Goal: Information Seeking & Learning: Learn about a topic

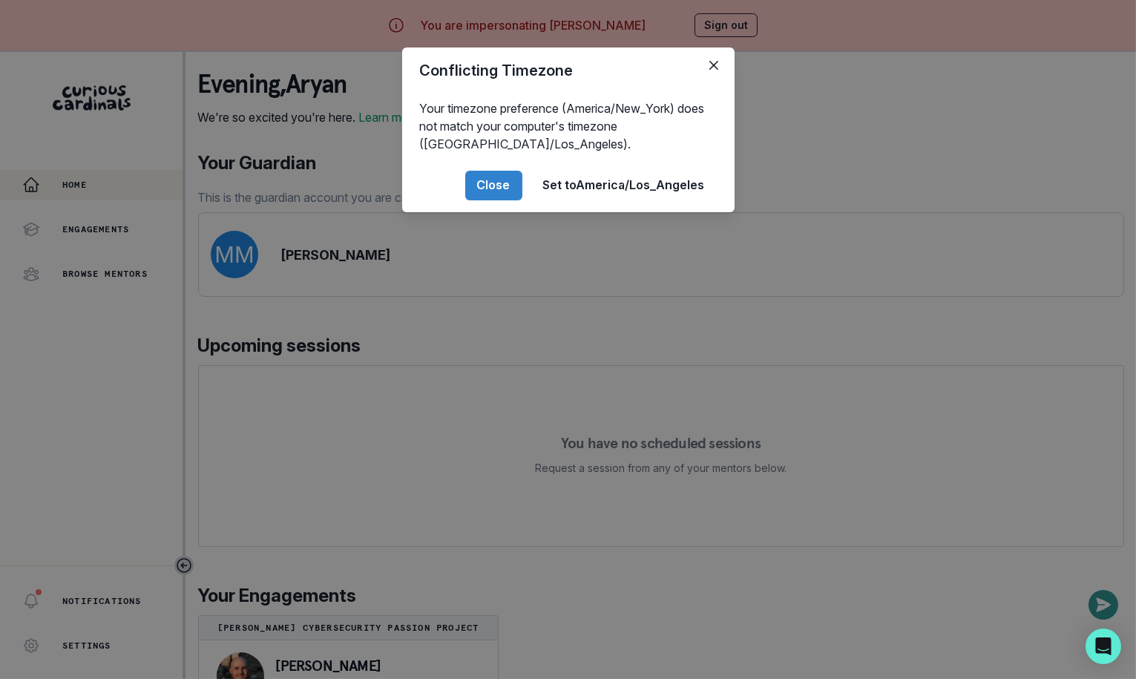
click at [355, 287] on div "Conflicting Timezone Your timezone preference (America/New_York) does not match…" at bounding box center [568, 339] width 1136 height 679
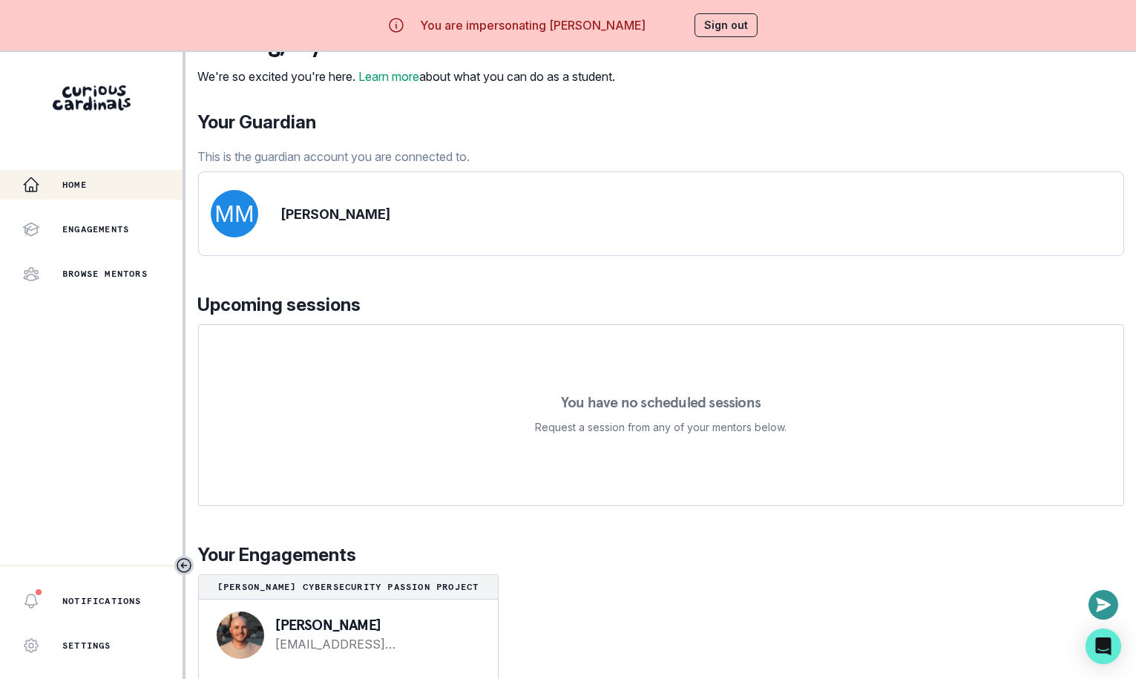
scroll to position [51, 0]
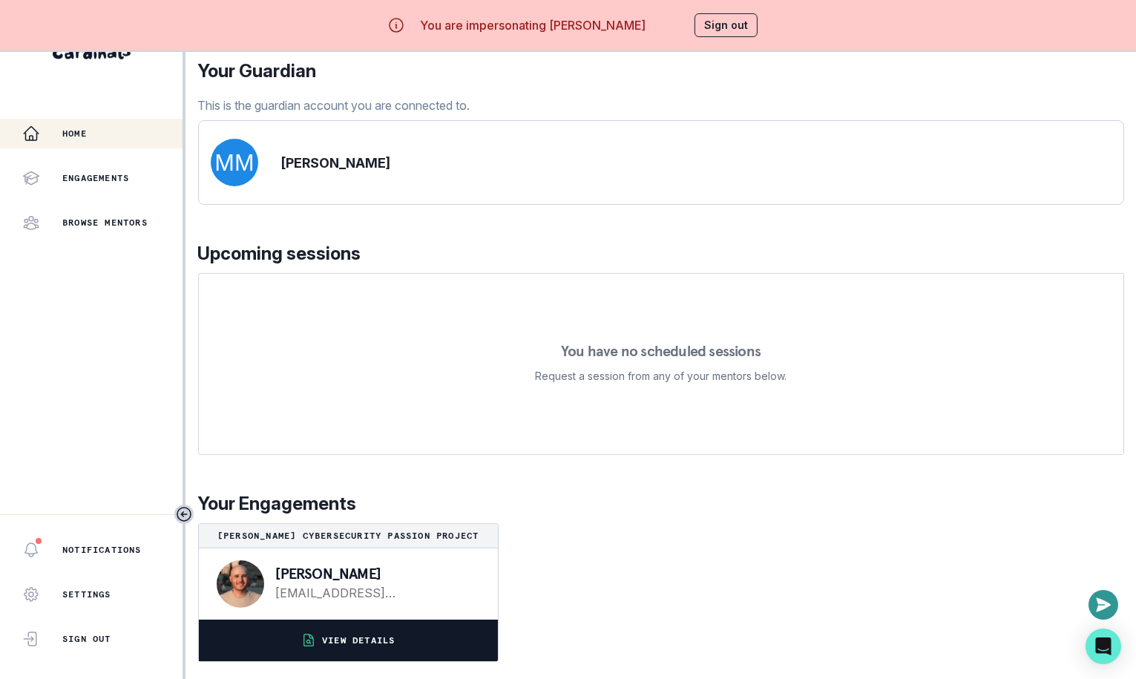
click at [418, 637] on button "VIEW DETAILS" at bounding box center [348, 641] width 299 height 42
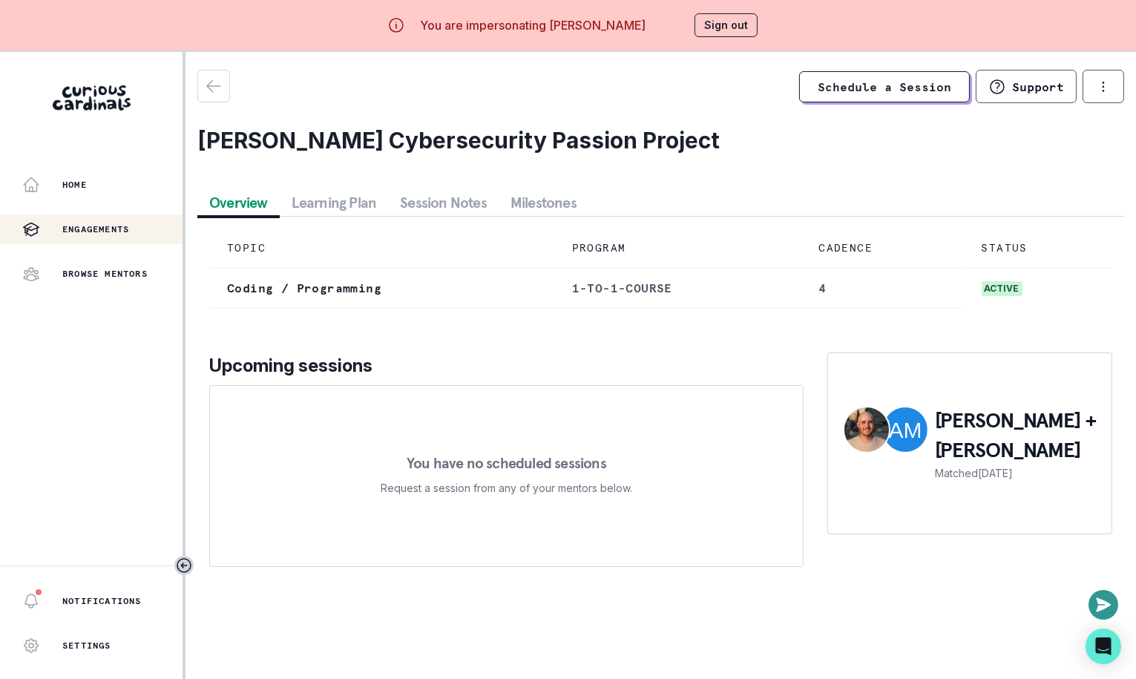
click at [447, 200] on button "Session Notes" at bounding box center [443, 202] width 111 height 27
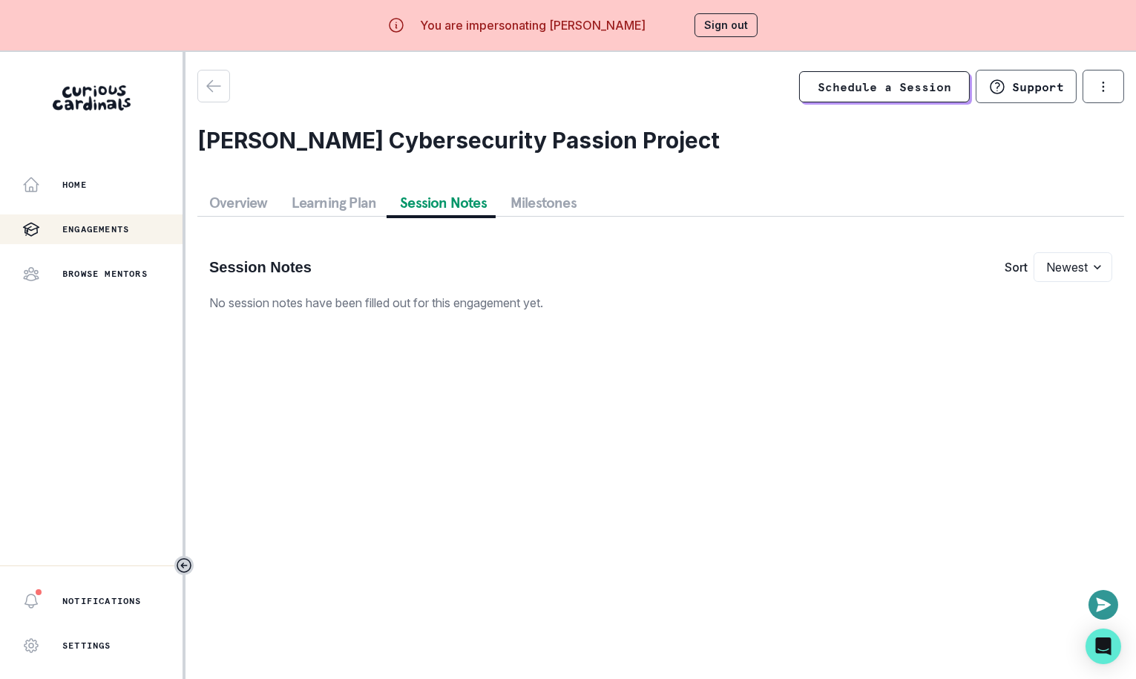
click at [550, 197] on button "Milestones" at bounding box center [544, 202] width 90 height 27
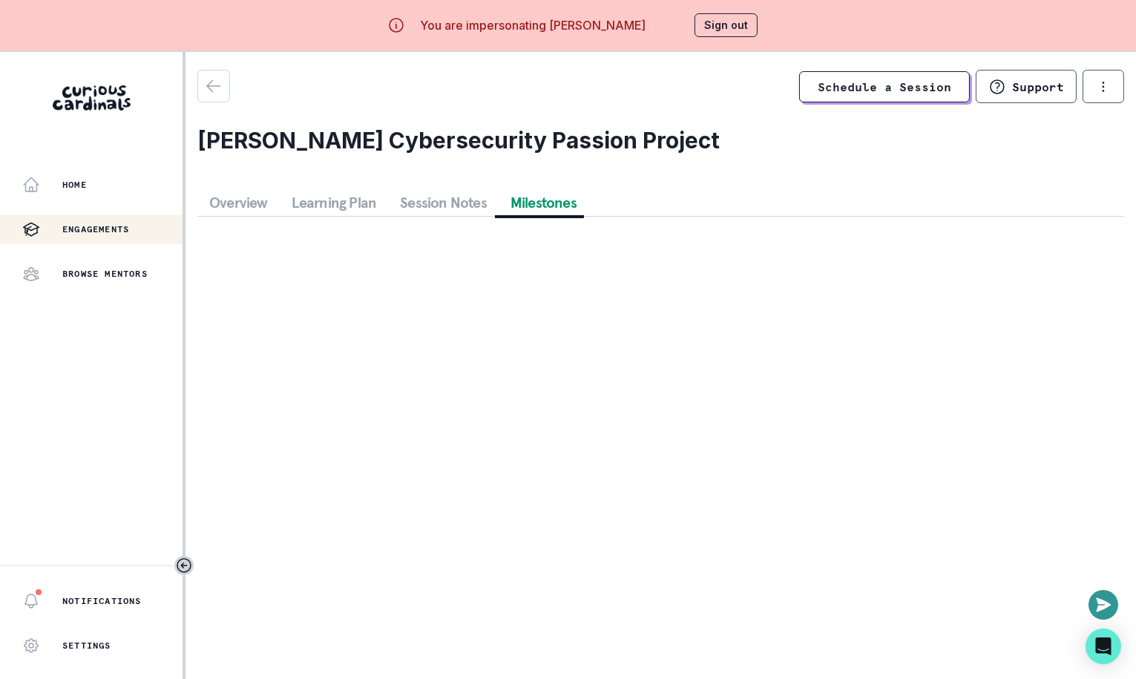
click at [299, 197] on button "Learning Plan" at bounding box center [334, 202] width 109 height 27
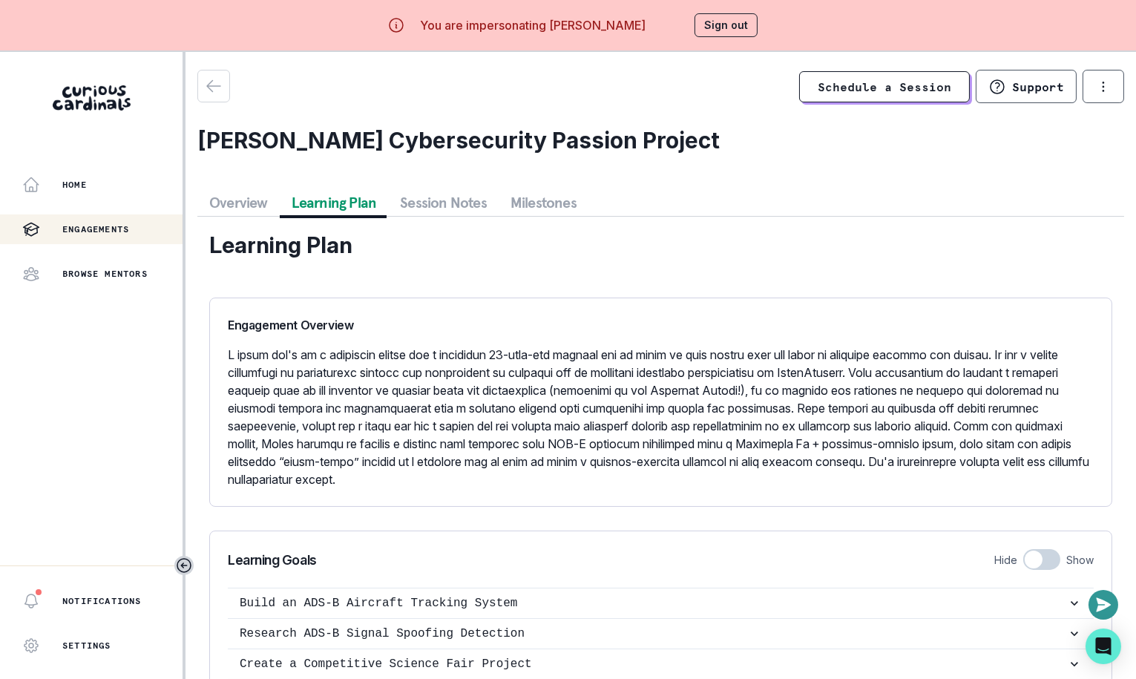
click at [715, 19] on button "Sign out" at bounding box center [725, 25] width 63 height 24
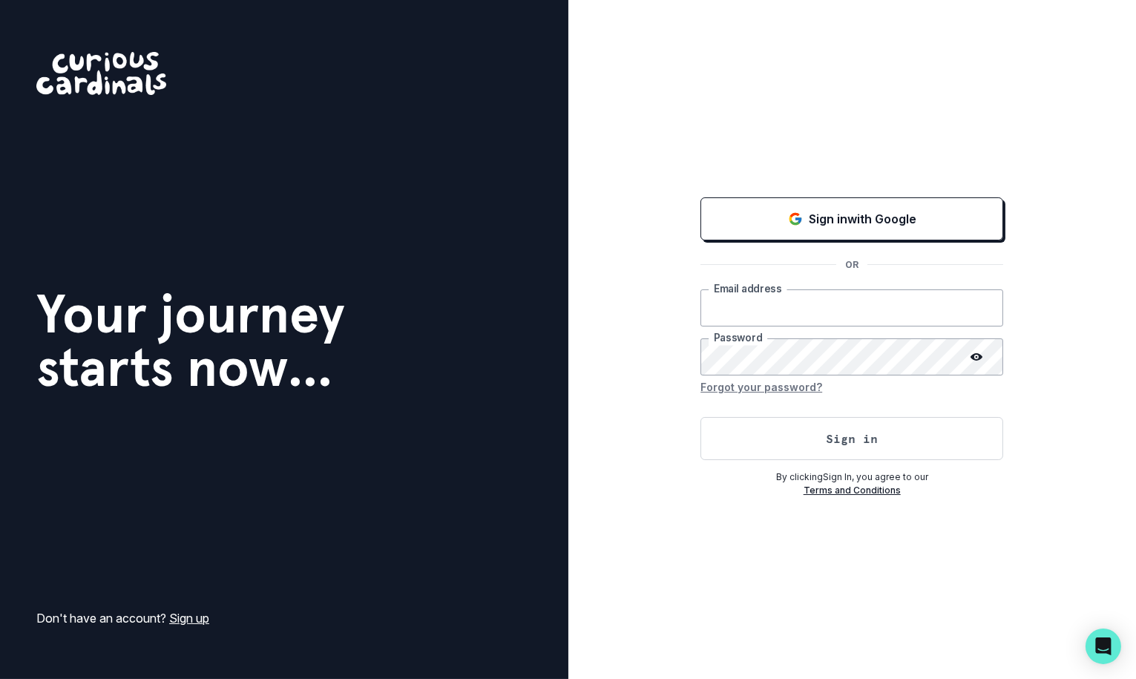
type input "[EMAIL_ADDRESS][DOMAIN_NAME]"
click at [784, 433] on button "Sign in" at bounding box center [851, 438] width 303 height 43
